Goal: Information Seeking & Learning: Compare options

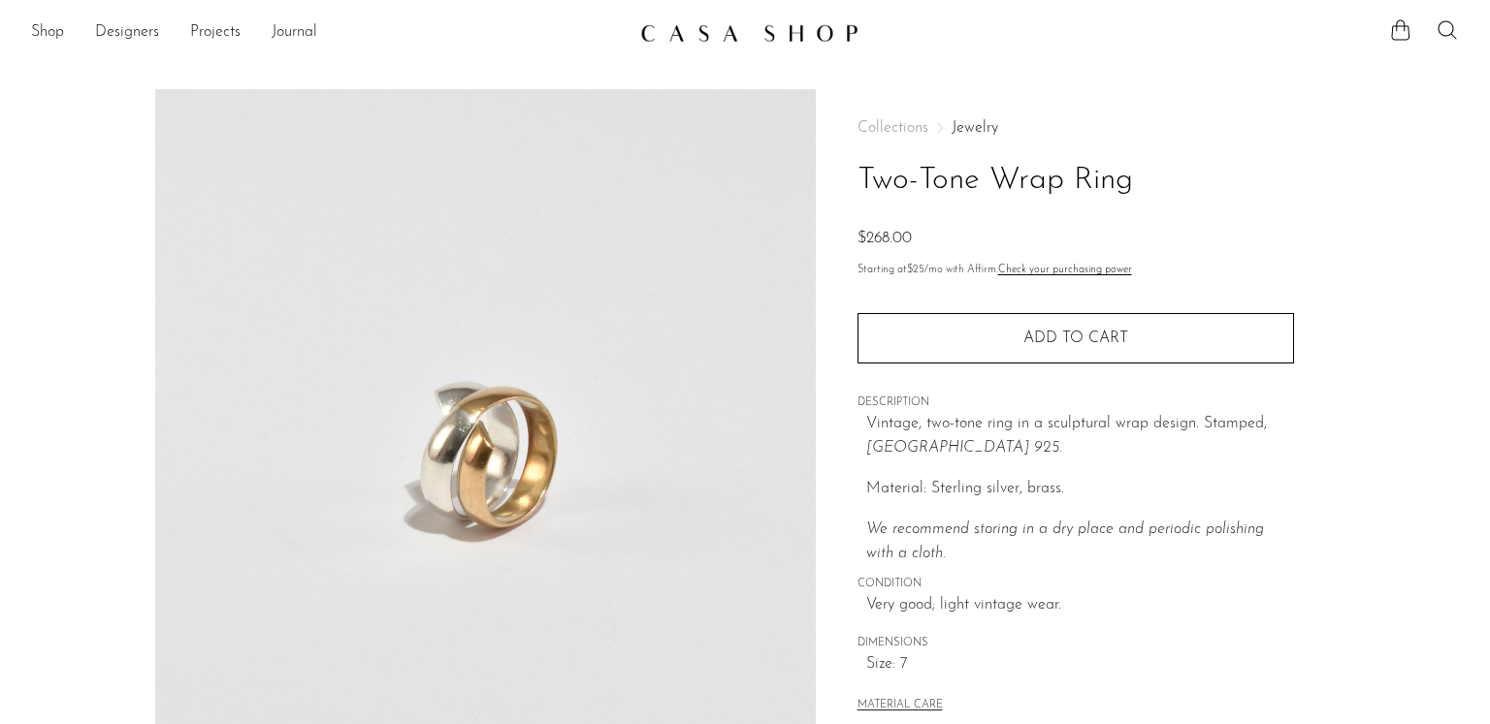
click at [989, 127] on link "Jewelry" at bounding box center [974, 128] width 47 height 16
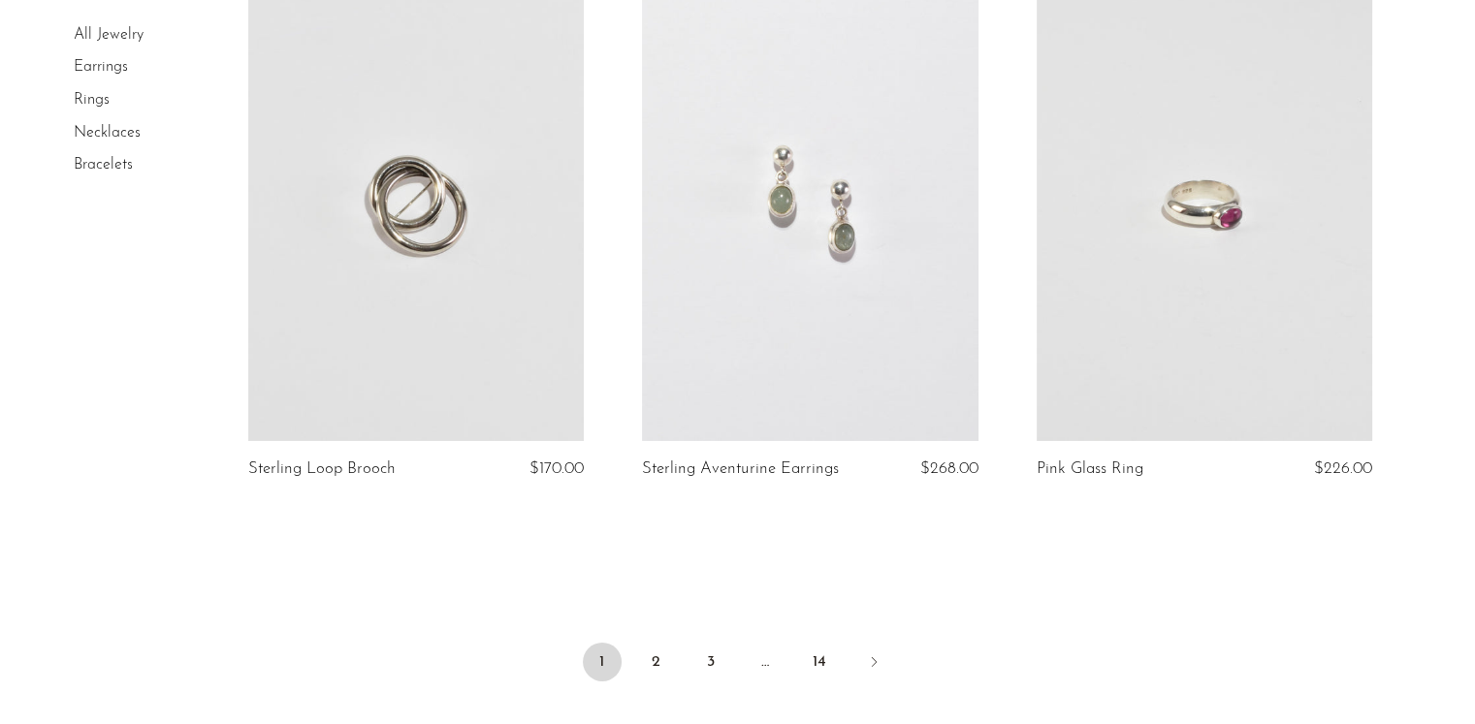
scroll to position [6366, 0]
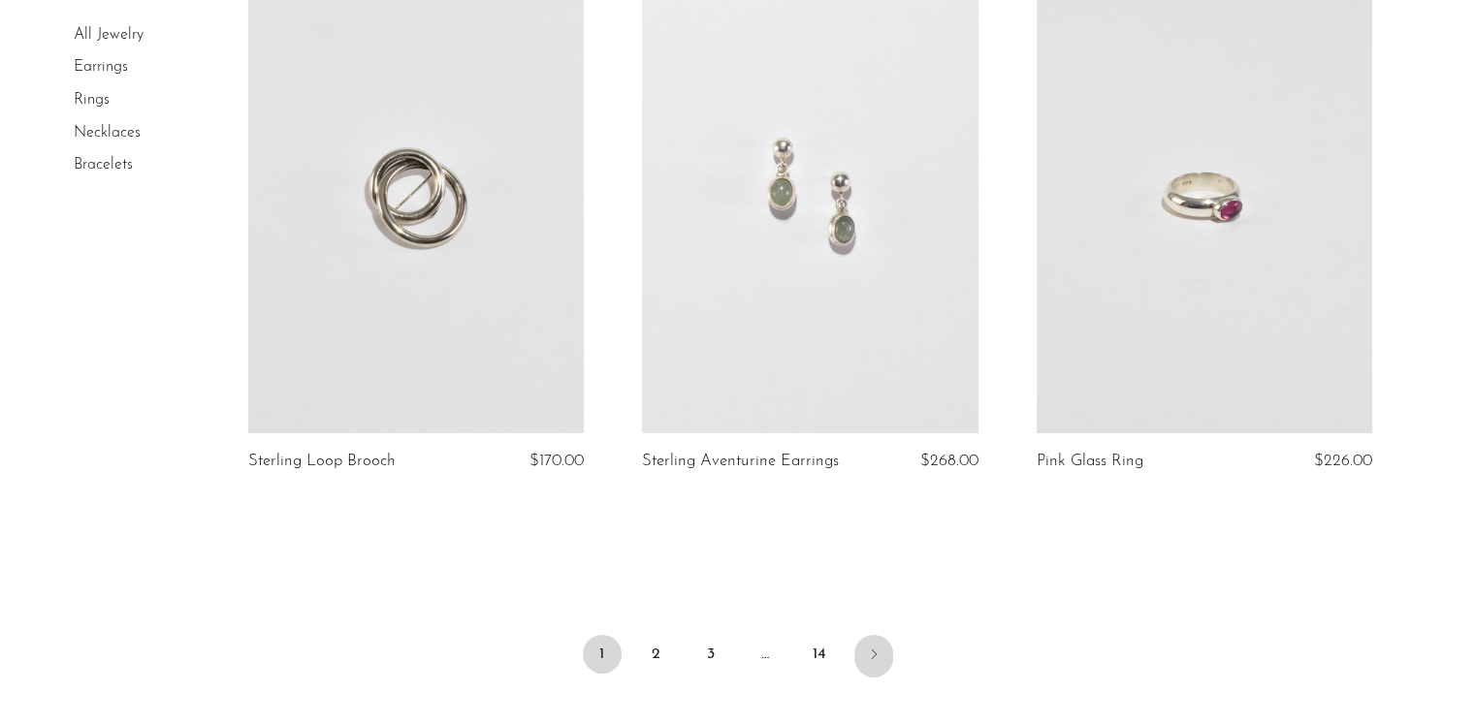
click at [870, 647] on link "Next" at bounding box center [873, 656] width 39 height 43
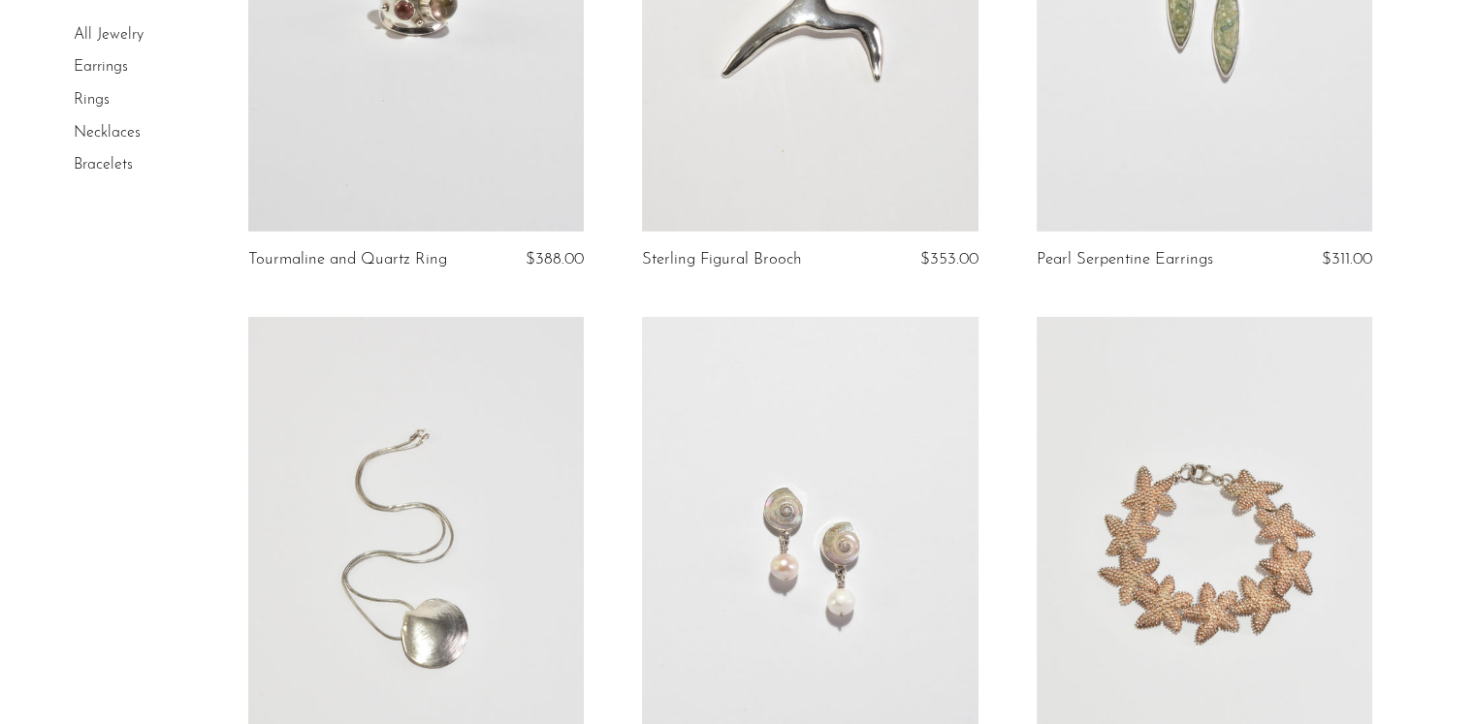
scroll to position [6058, 0]
